Goal: Task Accomplishment & Management: Use online tool/utility

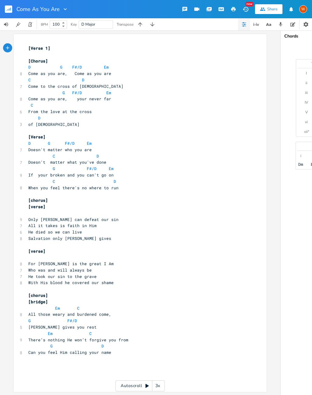
click at [11, 8] on rect "button" at bounding box center [8, 8] width 7 height 7
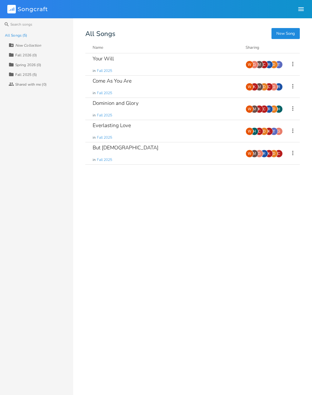
click at [144, 65] on div "Your Will in Fall 2025" at bounding box center [166, 64] width 146 height 22
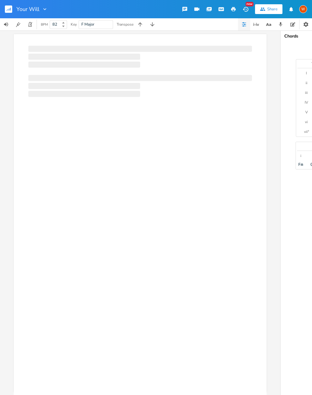
click at [87, 176] on div at bounding box center [140, 224] width 253 height 381
click at [15, 7] on button "button" at bounding box center [11, 9] width 12 height 15
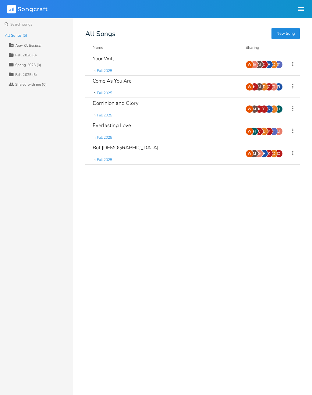
click at [115, 59] on div "Your Will in Fall 2025" at bounding box center [166, 64] width 146 height 22
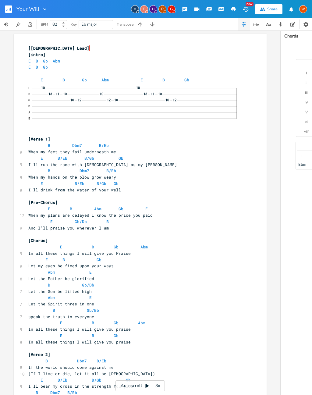
click at [140, 28] on button "button" at bounding box center [140, 24] width 12 height 12
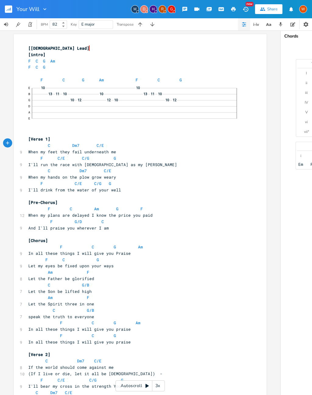
click at [144, 25] on button "button" at bounding box center [140, 24] width 12 height 12
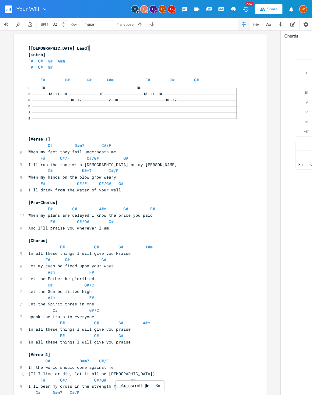
click at [141, 26] on icon "button" at bounding box center [140, 24] width 6 height 6
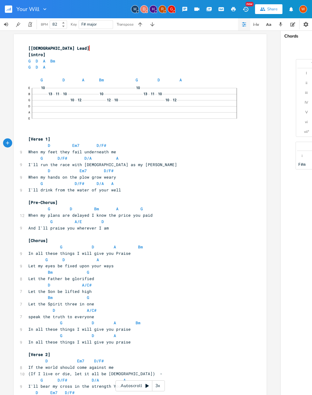
click at [141, 24] on icon "button" at bounding box center [140, 24] width 6 height 6
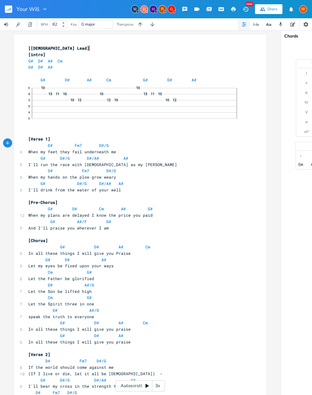
click at [144, 25] on button "button" at bounding box center [140, 24] width 12 height 12
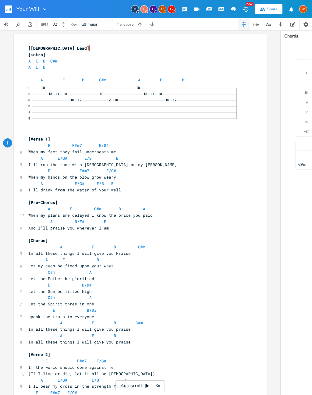
click at [141, 23] on icon "button" at bounding box center [140, 24] width 4 height 4
click at [143, 25] on icon "button" at bounding box center [140, 24] width 6 height 6
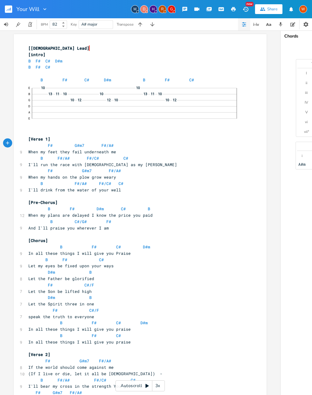
click at [144, 25] on button "button" at bounding box center [140, 24] width 12 height 12
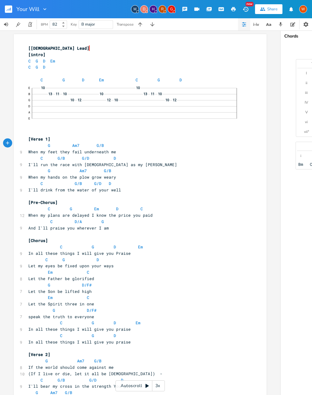
click at [144, 23] on button "button" at bounding box center [140, 24] width 12 height 12
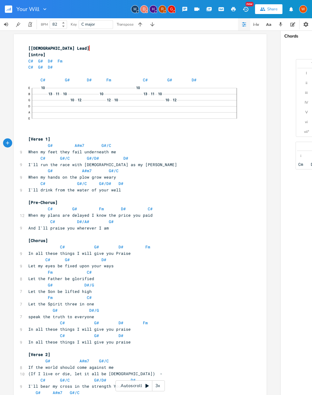
click at [143, 25] on icon "button" at bounding box center [140, 24] width 6 height 6
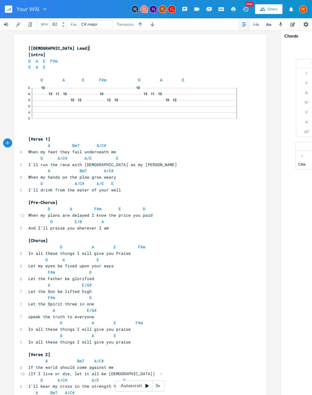
click at [143, 25] on button "button" at bounding box center [140, 24] width 12 height 12
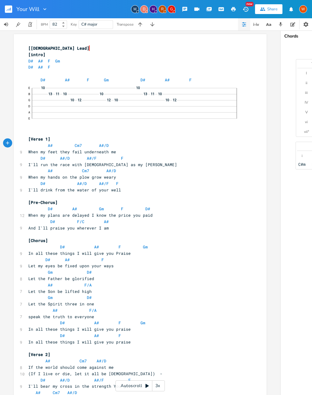
click at [144, 26] on button "button" at bounding box center [140, 24] width 12 height 12
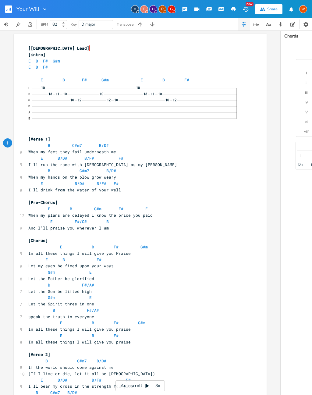
click at [144, 26] on button "button" at bounding box center [140, 24] width 12 height 12
click at [146, 26] on button "button" at bounding box center [152, 24] width 12 height 12
click at [142, 24] on icon "button" at bounding box center [140, 24] width 6 height 6
click at [158, 24] on button "button" at bounding box center [152, 24] width 12 height 12
click at [158, 26] on button "button" at bounding box center [152, 24] width 12 height 12
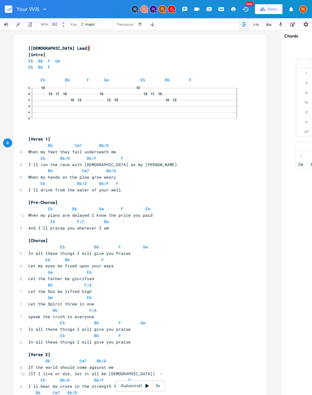
click at [154, 24] on icon "button" at bounding box center [152, 24] width 4 height 4
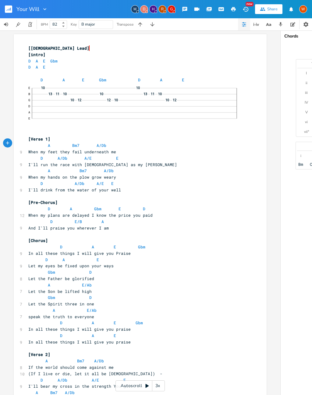
click at [154, 24] on icon "button" at bounding box center [152, 24] width 4 height 4
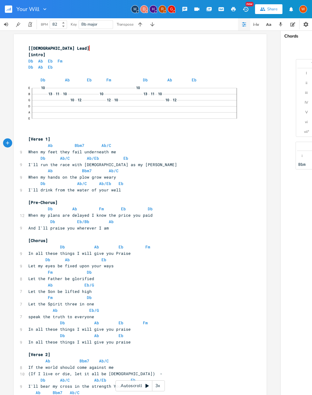
click at [144, 25] on button "button" at bounding box center [140, 24] width 12 height 12
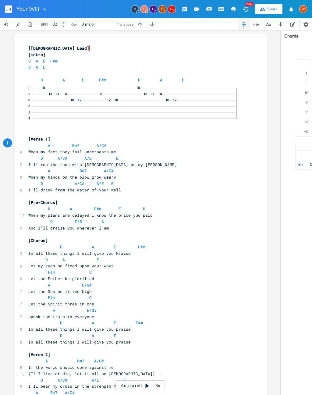
click at [143, 25] on icon "button" at bounding box center [140, 24] width 6 height 6
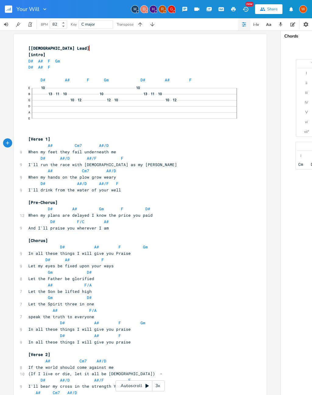
click at [141, 26] on icon "button" at bounding box center [140, 24] width 6 height 6
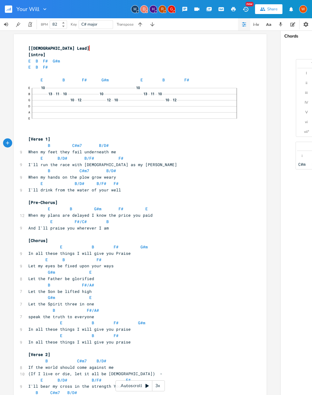
click at [143, 26] on button "button" at bounding box center [140, 24] width 12 height 12
click at [143, 23] on icon "button" at bounding box center [140, 24] width 6 height 6
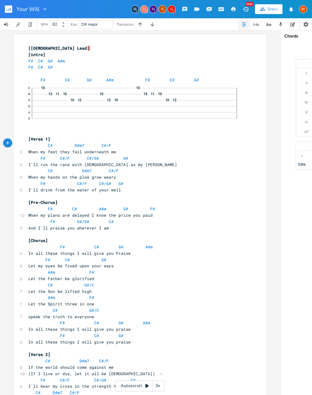
click at [142, 24] on icon "button" at bounding box center [140, 24] width 4 height 4
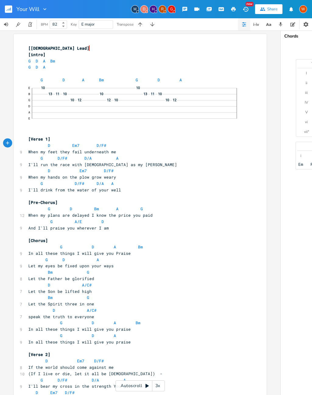
click at [145, 26] on button "button" at bounding box center [140, 24] width 12 height 12
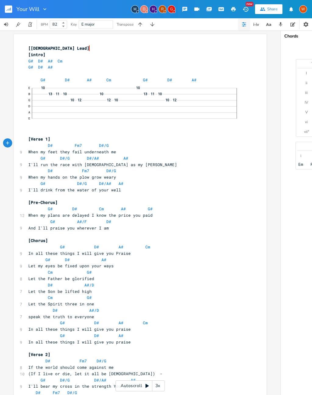
click at [148, 24] on button "button" at bounding box center [152, 24] width 12 height 12
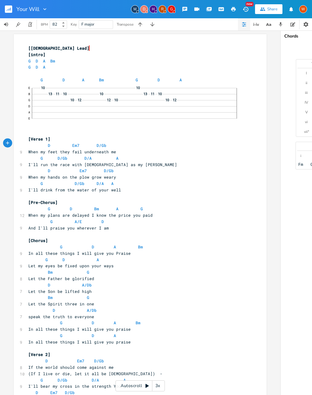
click at [150, 25] on icon "button" at bounding box center [152, 24] width 6 height 6
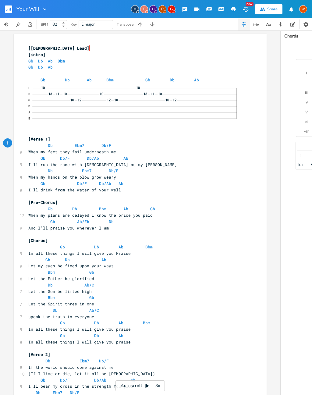
click at [148, 27] on button "button" at bounding box center [152, 24] width 12 height 12
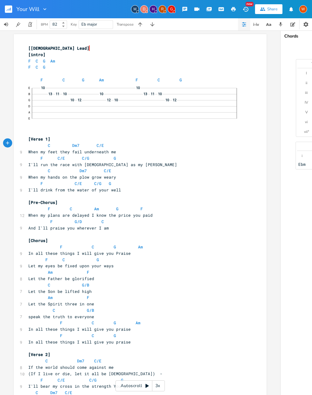
click at [146, 26] on button "button" at bounding box center [140, 24] width 12 height 12
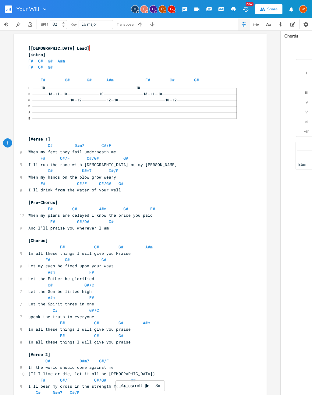
click at [146, 29] on button "button" at bounding box center [140, 24] width 12 height 12
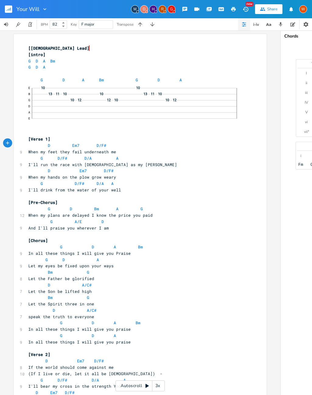
click at [145, 26] on button "button" at bounding box center [140, 24] width 12 height 12
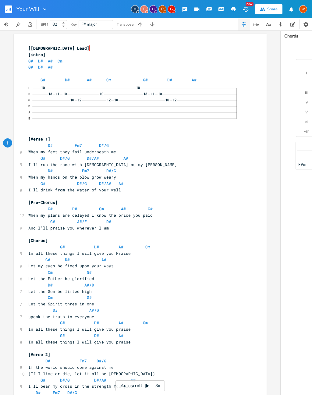
click at [145, 27] on button "button" at bounding box center [140, 24] width 12 height 12
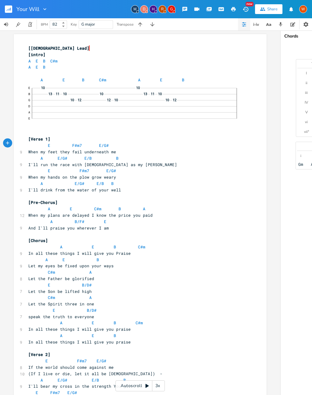
click at [148, 26] on button "button" at bounding box center [152, 24] width 12 height 12
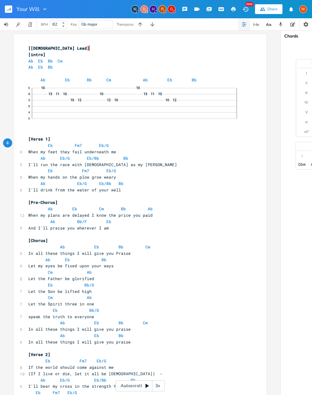
click at [143, 26] on button "button" at bounding box center [140, 24] width 12 height 12
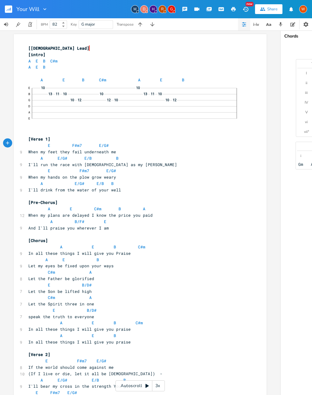
click at [142, 30] on button "button" at bounding box center [140, 24] width 12 height 12
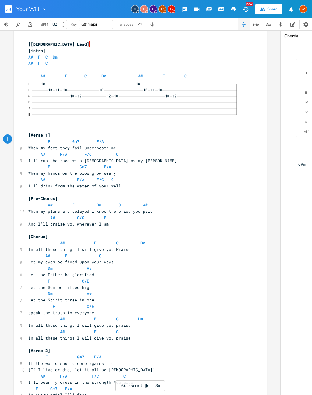
scroll to position [0, 0]
click at [140, 24] on icon "button" at bounding box center [140, 24] width 6 height 6
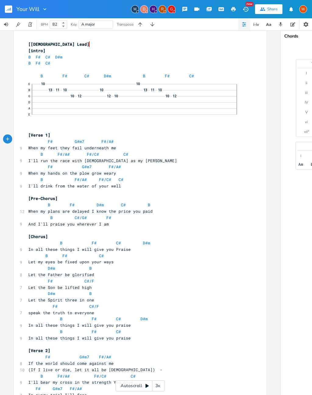
click at [156, 26] on button "button" at bounding box center [152, 24] width 12 height 12
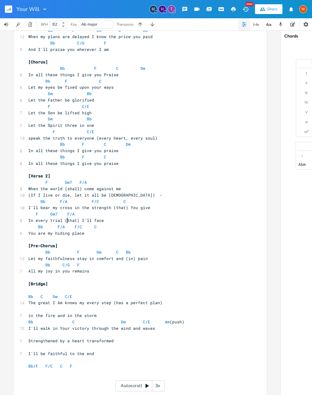
scroll to position [178, 0]
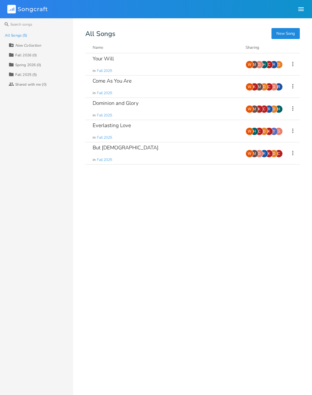
click at [162, 86] on div "Come As You Are in Fall 2025" at bounding box center [166, 87] width 146 height 22
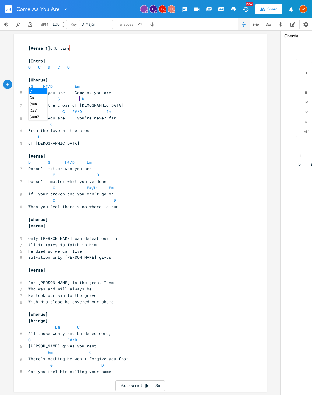
click at [43, 92] on li "C" at bounding box center [38, 91] width 18 height 6
click at [118, 92] on pre "Come as you are, Come as you are" at bounding box center [137, 93] width 220 height 6
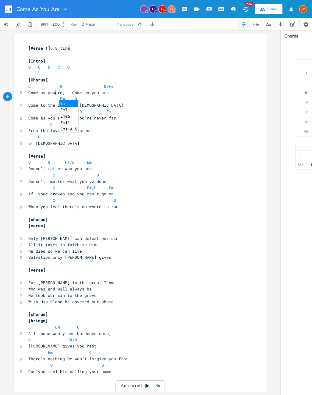
click at [76, 104] on li "Em" at bounding box center [68, 103] width 19 height 6
click at [97, 103] on li "C" at bounding box center [90, 103] width 18 height 6
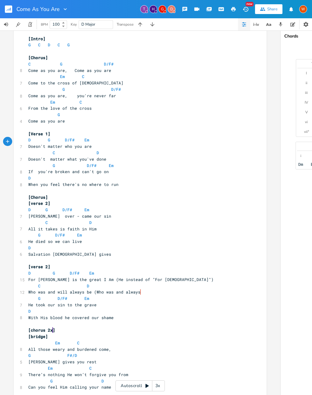
scroll to position [22, 0]
click at [5, 10] on rect "button" at bounding box center [8, 8] width 7 height 7
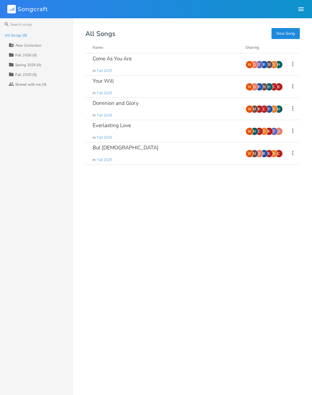
click at [149, 159] on div "But [DEMOGRAPHIC_DATA] in Fall 2025" at bounding box center [166, 153] width 146 height 22
